Goal: Task Accomplishment & Management: Manage account settings

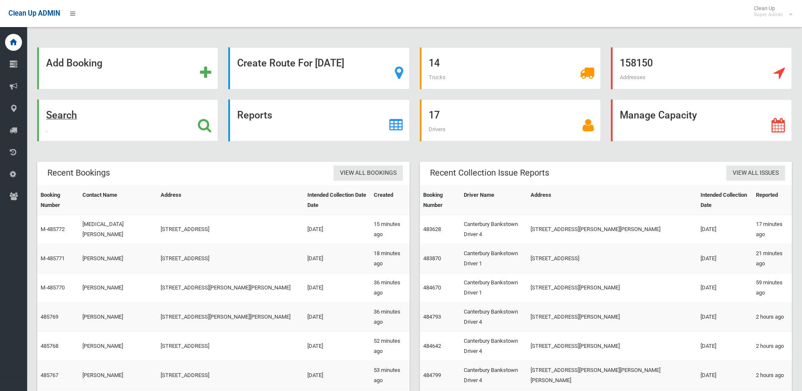
click at [71, 118] on strong "Search" at bounding box center [61, 115] width 31 height 12
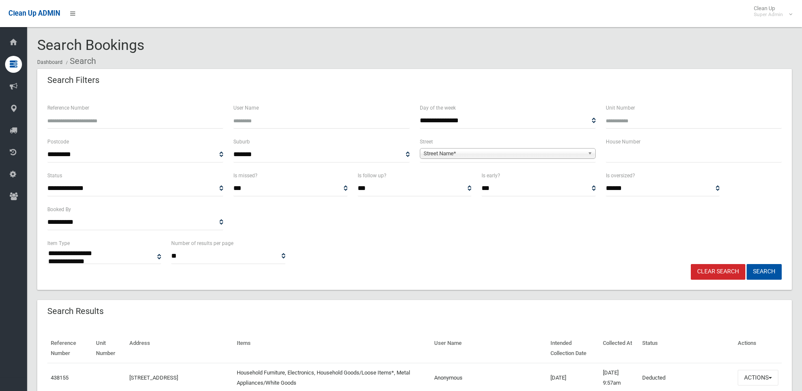
select select
click at [90, 119] on input "Reference Number" at bounding box center [135, 121] width 176 height 16
type input "******"
click at [746, 264] on button "Search" at bounding box center [763, 272] width 35 height 16
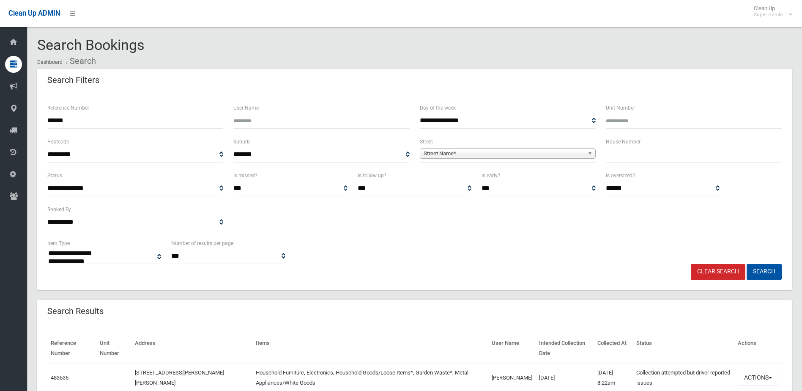
select select
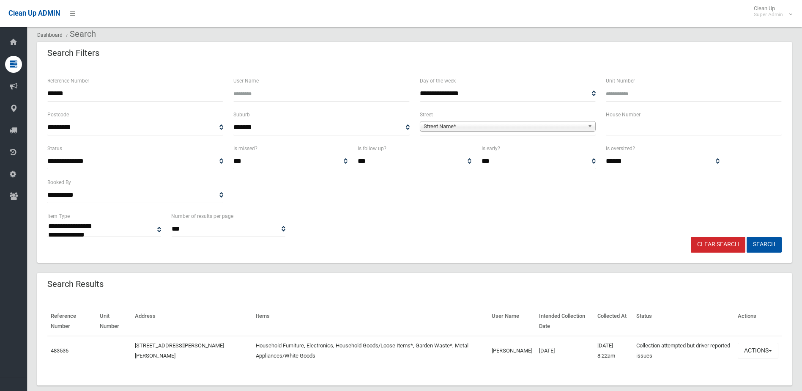
scroll to position [42, 0]
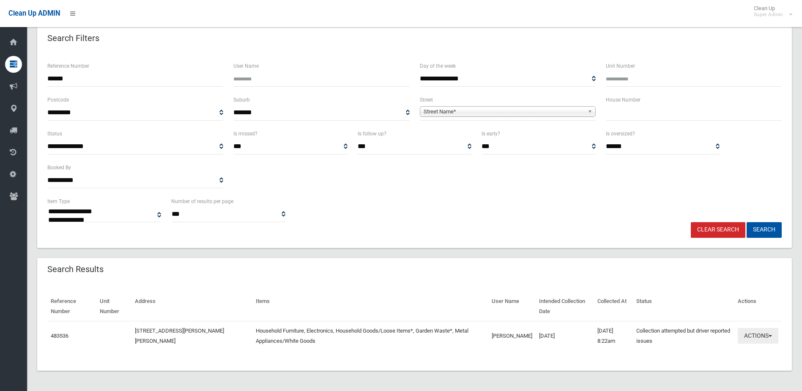
click at [754, 339] on button "Actions" at bounding box center [758, 336] width 41 height 16
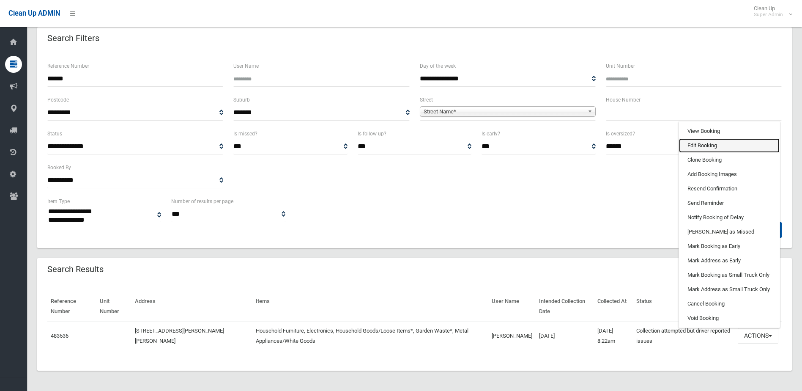
click at [727, 139] on link "Edit Booking" at bounding box center [729, 145] width 101 height 14
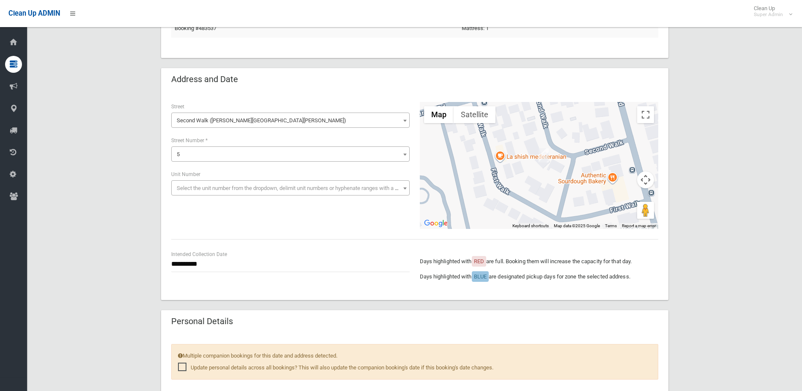
scroll to position [85, 0]
click at [203, 144] on div "Loading * * * * ** * * * * * ** ** ** 5 Street Number *" at bounding box center [290, 148] width 238 height 26
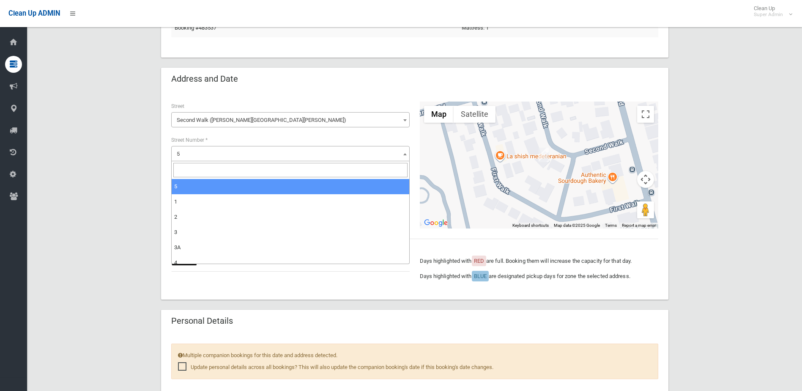
click at [200, 149] on span "5" at bounding box center [290, 154] width 234 height 12
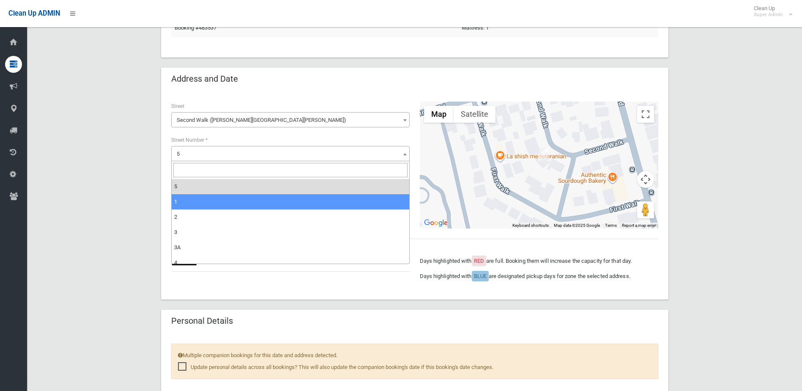
select select "*"
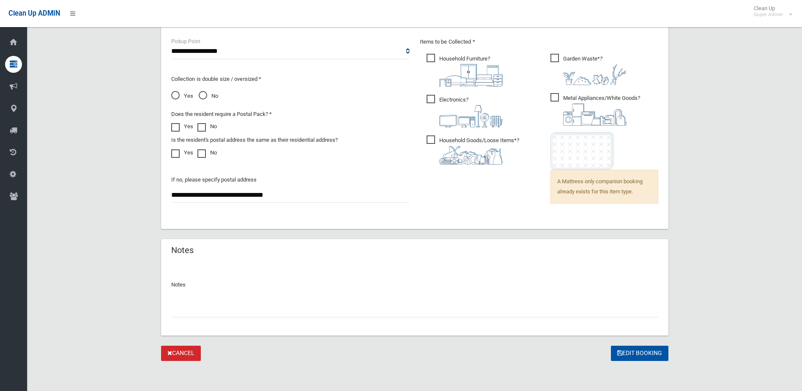
scroll to position [582, 0]
click at [628, 351] on button "Edit Booking" at bounding box center [639, 353] width 57 height 16
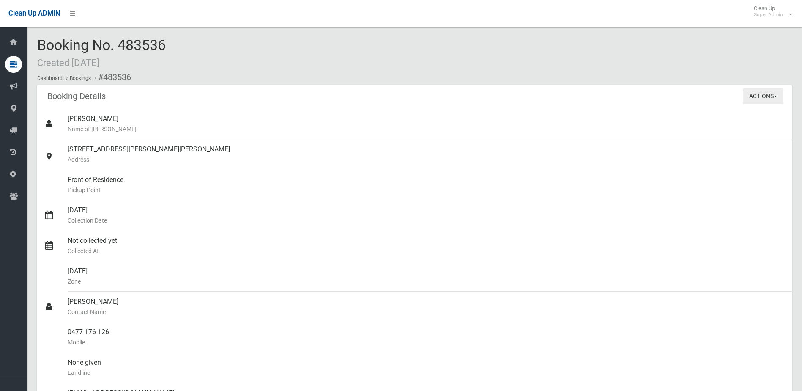
click at [775, 93] on button "Actions" at bounding box center [763, 96] width 41 height 16
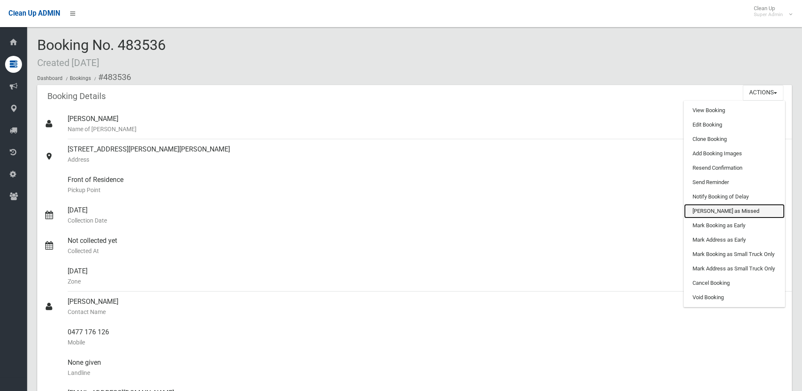
drag, startPoint x: 729, startPoint y: 211, endPoint x: 442, endPoint y: 26, distance: 342.1
click at [729, 211] on link "Mark as Missed" at bounding box center [734, 211] width 101 height 14
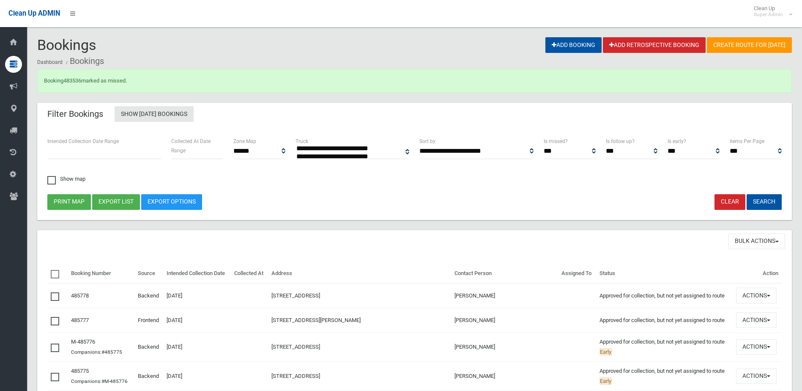
select select
click at [76, 77] on link "483536" at bounding box center [72, 80] width 18 height 6
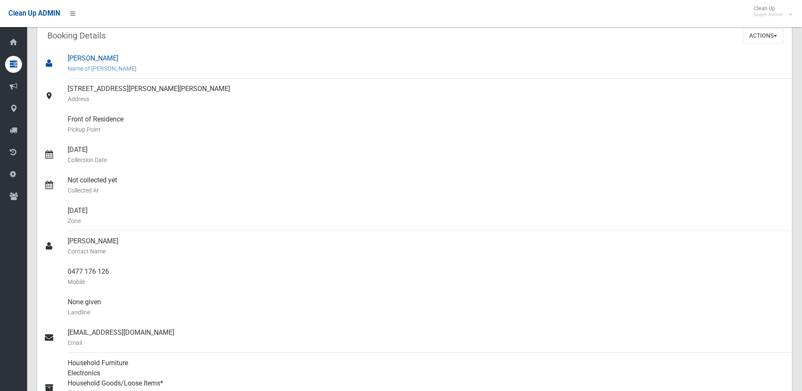
scroll to position [42, 0]
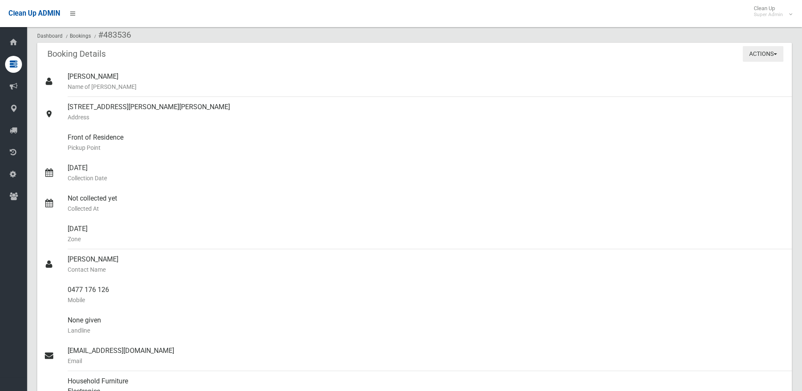
click at [770, 49] on button "Actions" at bounding box center [763, 54] width 41 height 16
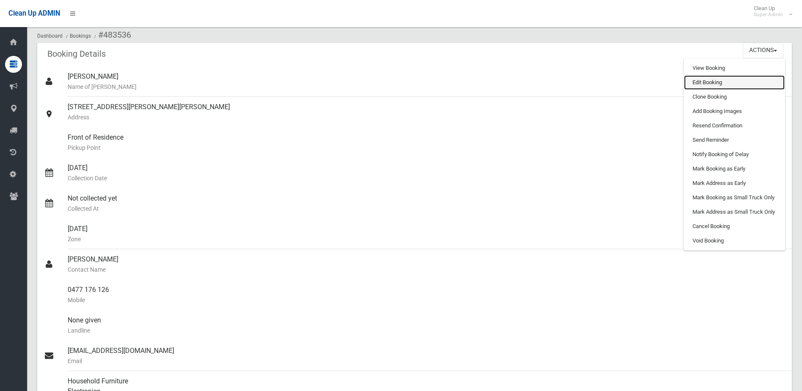
click at [747, 79] on link "Edit Booking" at bounding box center [734, 82] width 101 height 14
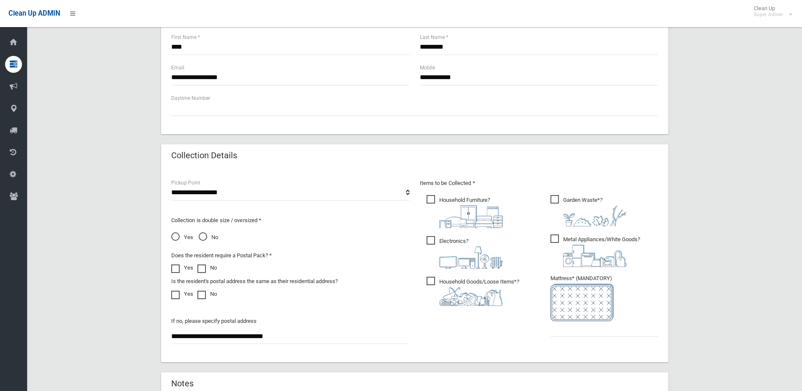
scroll to position [380, 0]
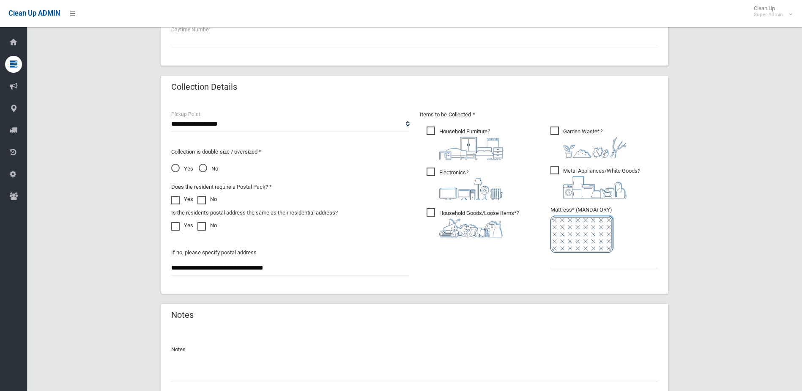
click at [200, 384] on div "Notes" at bounding box center [414, 363] width 507 height 73
click at [205, 377] on input "text" at bounding box center [414, 374] width 487 height 16
click at [344, 370] on input "**********" at bounding box center [414, 374] width 487 height 16
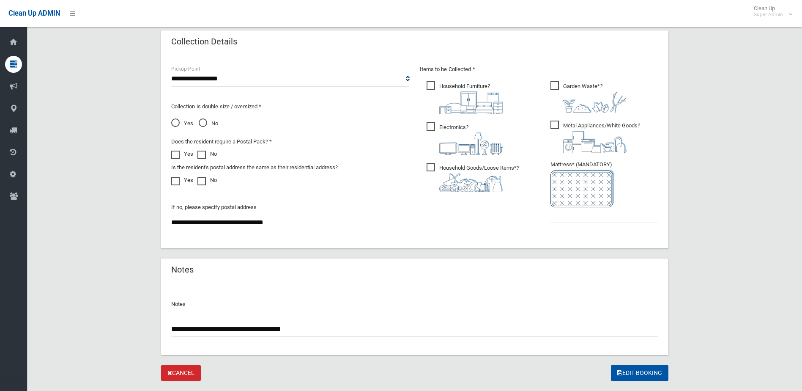
scroll to position [446, 0]
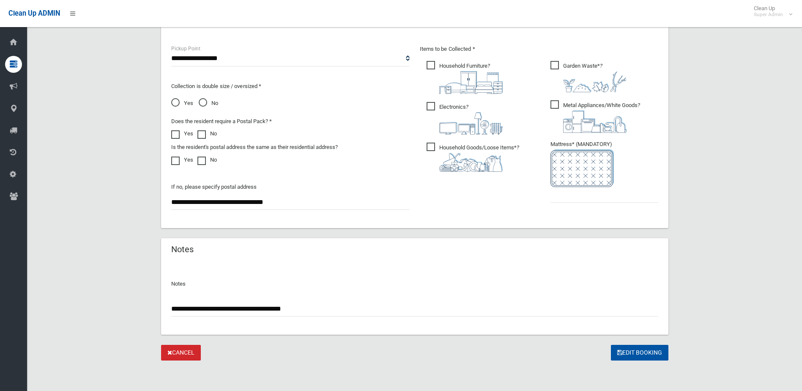
type input "**********"
click at [591, 197] on input "text" at bounding box center [604, 195] width 108 height 16
type input "*"
click at [298, 309] on input "**********" at bounding box center [414, 308] width 487 height 16
type input "**********"
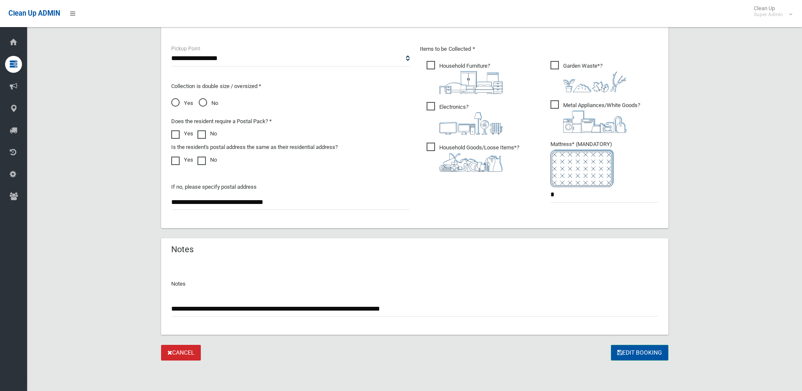
click at [653, 356] on button "Edit Booking" at bounding box center [639, 352] width 57 height 16
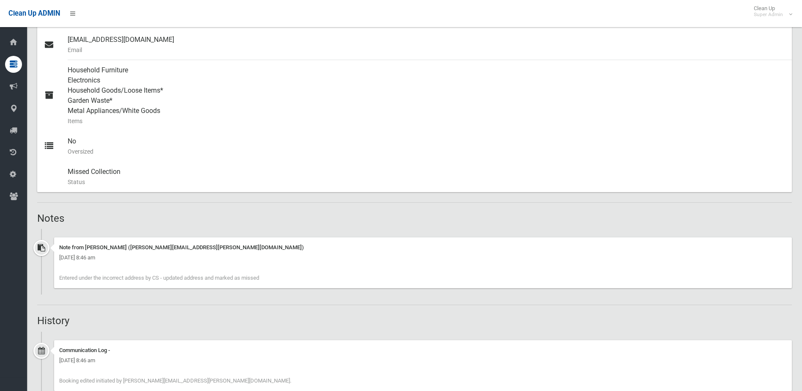
scroll to position [254, 0]
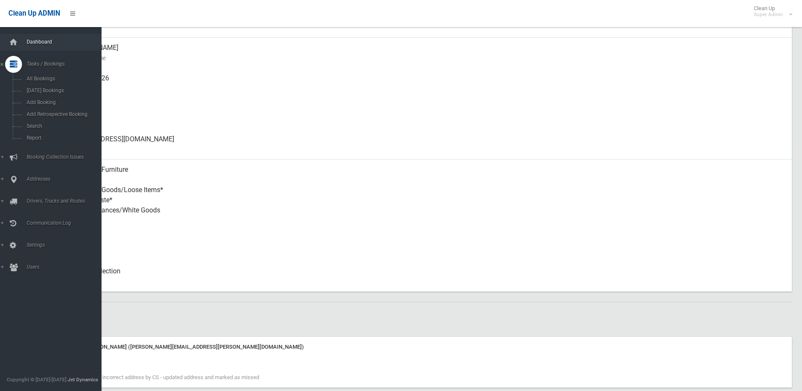
click at [23, 48] on link "Dashboard" at bounding box center [54, 42] width 108 height 17
